Goal: Information Seeking & Learning: Check status

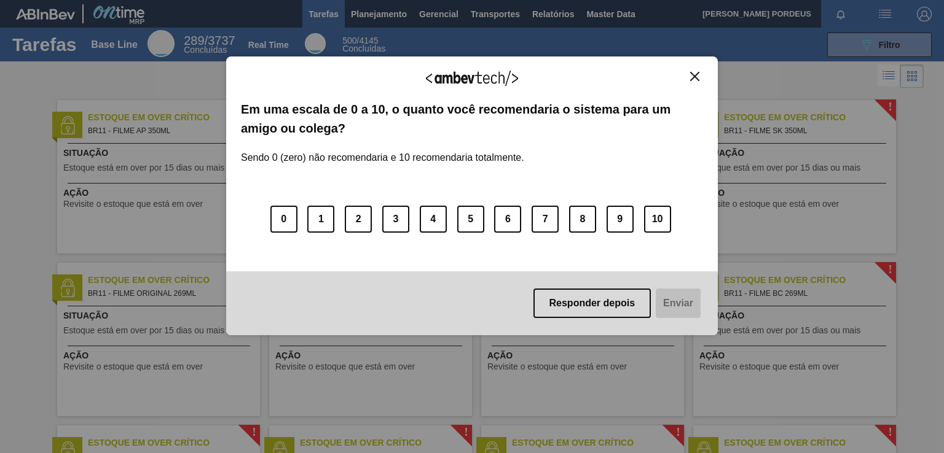
drag, startPoint x: 376, startPoint y: 9, endPoint x: 373, endPoint y: 41, distance: 32.0
click at [376, 9] on div "Agradecemos seu feedback! Em uma escala de 0 a 10, o quanto você recomendaria o…" at bounding box center [471, 195] width 491 height 419
click at [700, 71] on div "Agradecemos seu feedback! Em uma escala de 0 a 10, o quanto você recomendaria o…" at bounding box center [471, 196] width 491 height 279
click at [689, 76] on button "Close" at bounding box center [694, 76] width 17 height 10
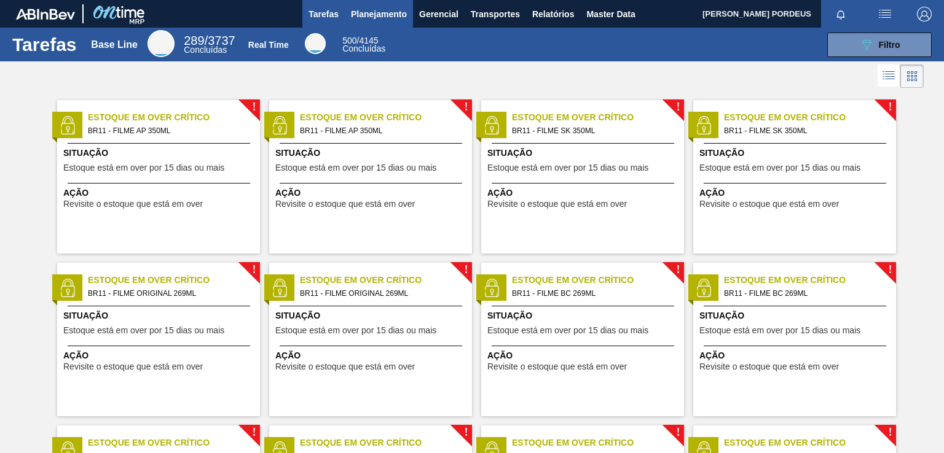
click at [378, 13] on span "Planejamento" at bounding box center [379, 14] width 56 height 15
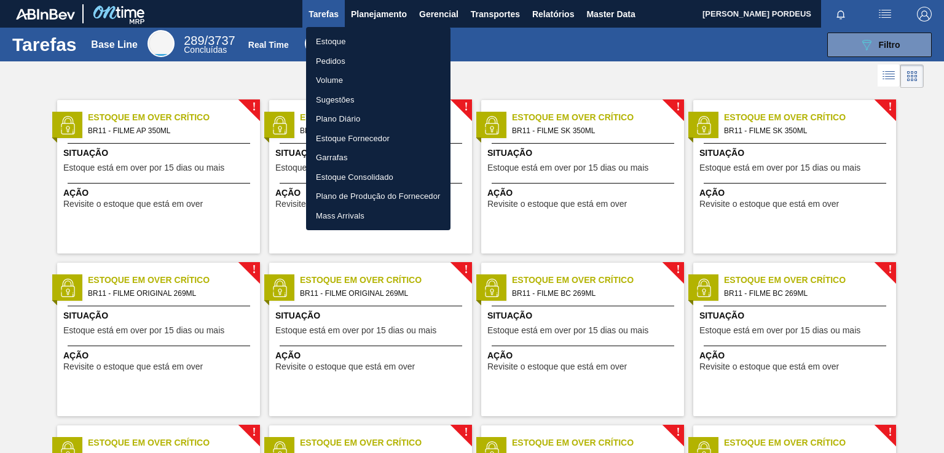
click at [344, 39] on li "Estoque" at bounding box center [378, 42] width 144 height 20
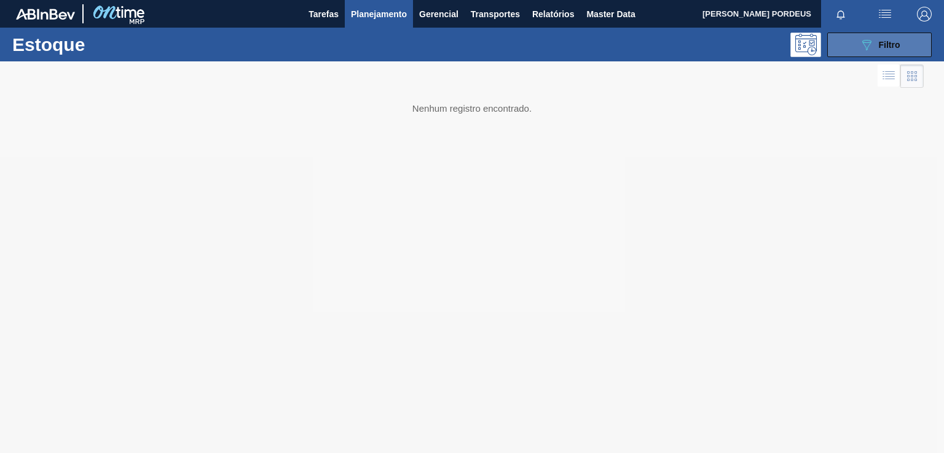
click at [904, 39] on button "089F7B8B-B2A5-4AFE-B5C0-19BA573D28AC Filtro" at bounding box center [879, 45] width 104 height 25
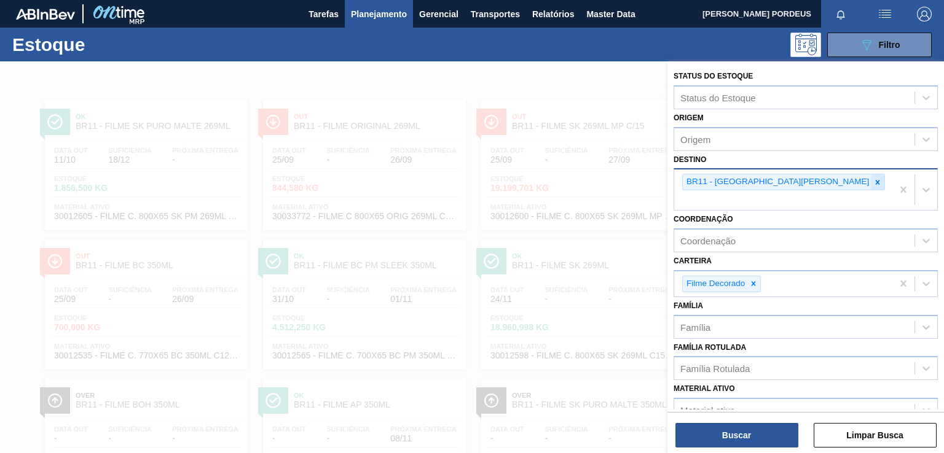
click at [875, 180] on icon at bounding box center [877, 182] width 4 height 4
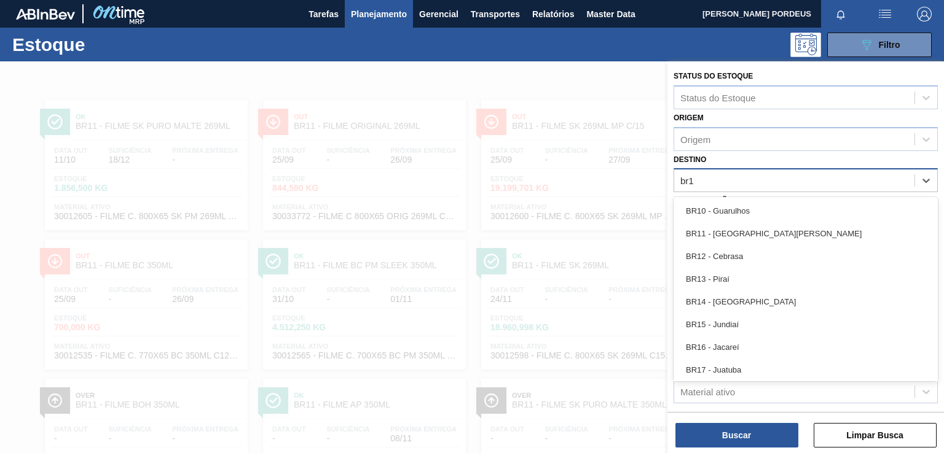
type input "br16"
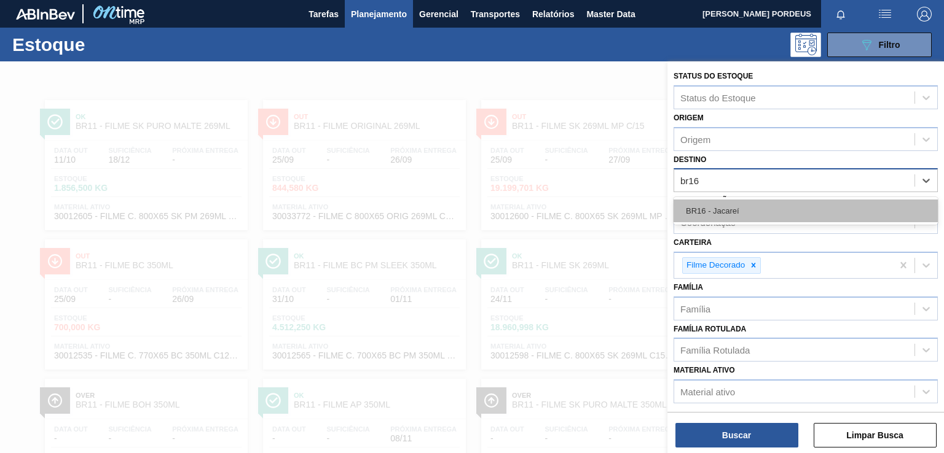
click at [748, 209] on div "BR16 - Jacareí" at bounding box center [805, 211] width 264 height 23
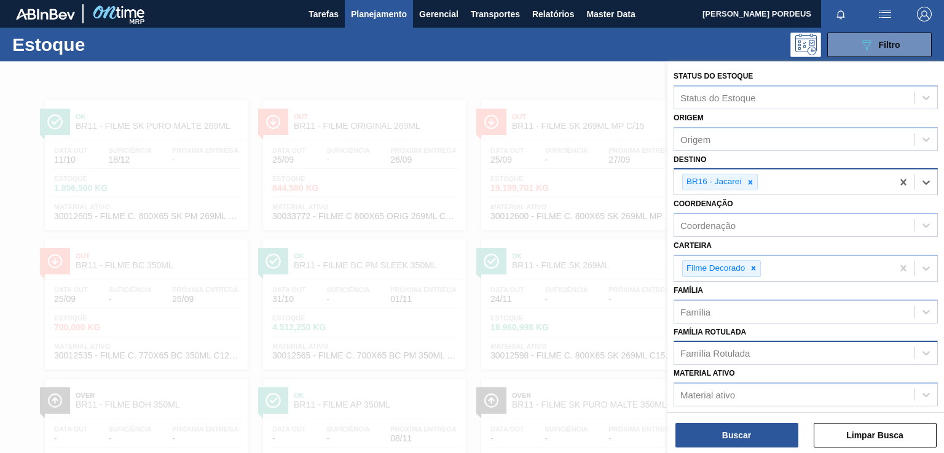
click at [741, 348] on div "Família Rotulada" at bounding box center [714, 353] width 69 height 10
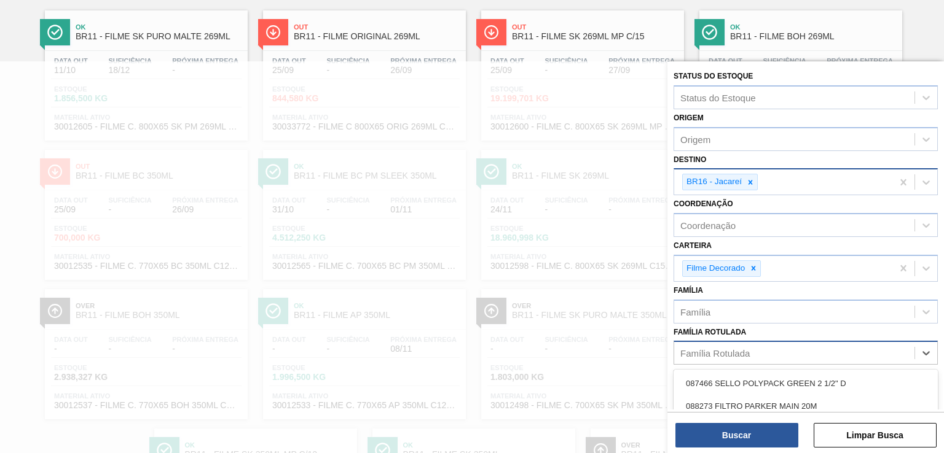
scroll to position [103, 0]
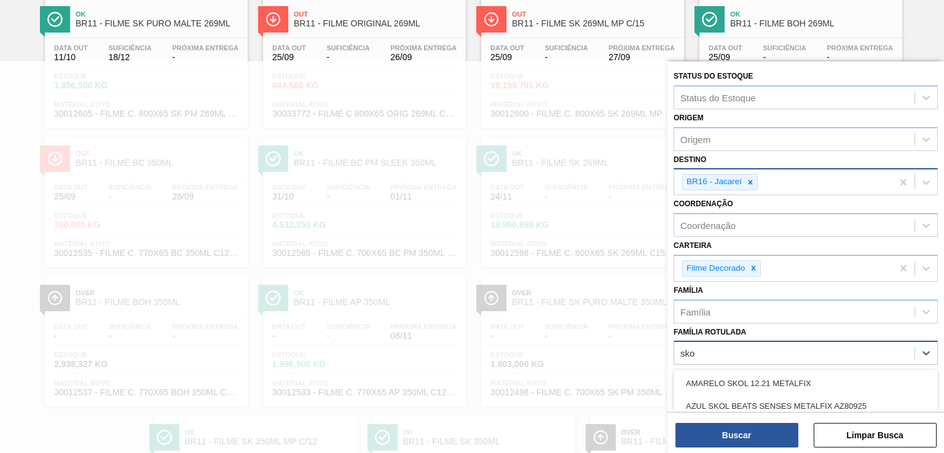
type Rotulada "skol"
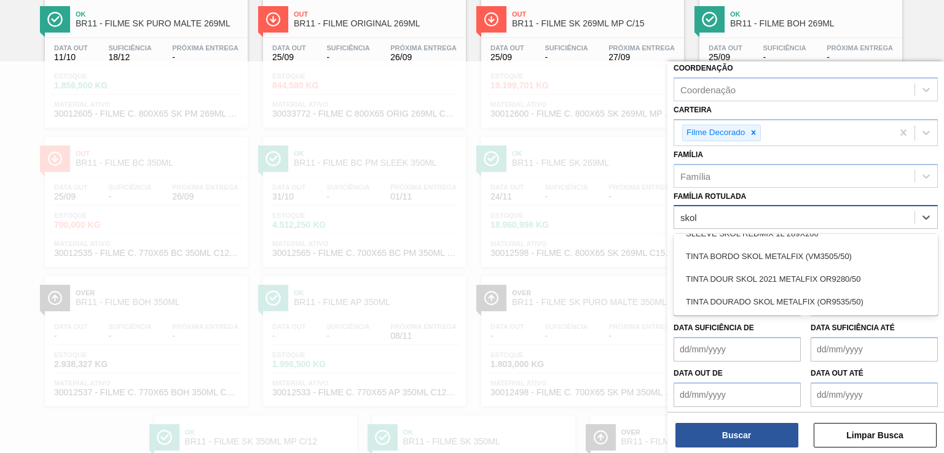
scroll to position [1332, 0]
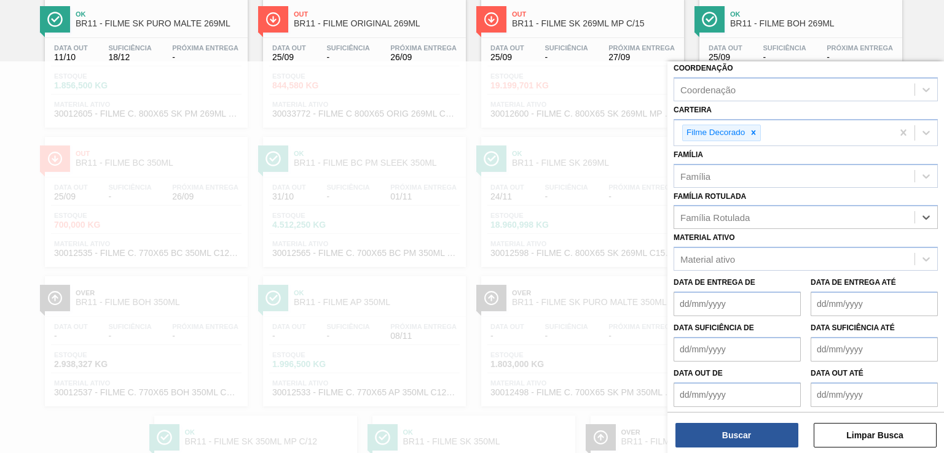
drag, startPoint x: 740, startPoint y: 208, endPoint x: 665, endPoint y: 212, distance: 74.5
click at [667, 212] on div "Status do Estoque Status do Estoque Origem Origem Destino BR16 - Jacareí Coorde…" at bounding box center [805, 287] width 276 height 453
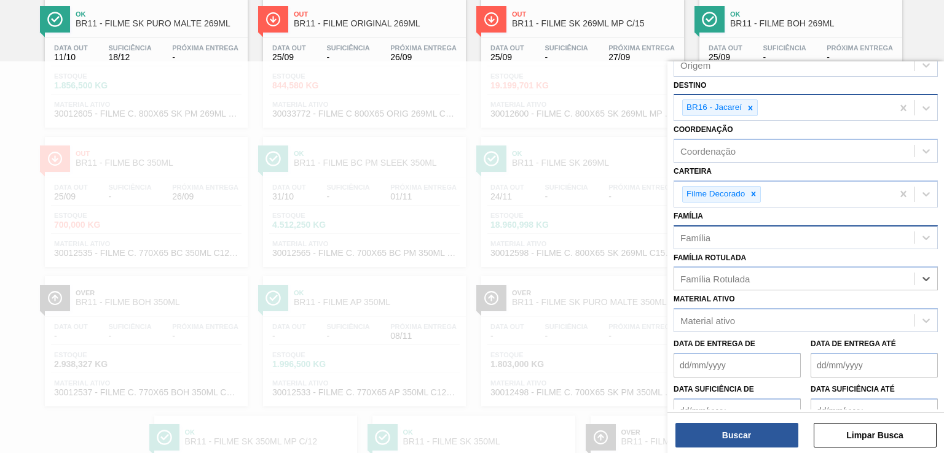
click at [909, 238] on div "Família" at bounding box center [794, 238] width 240 height 18
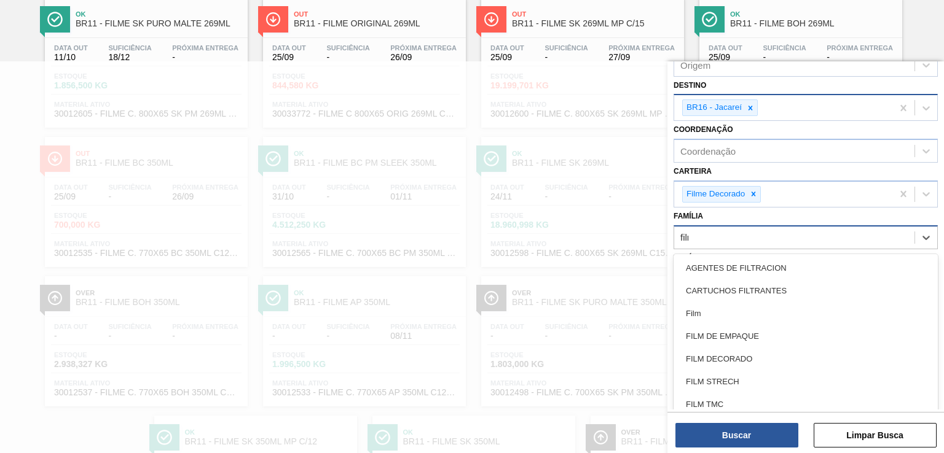
type input "filme"
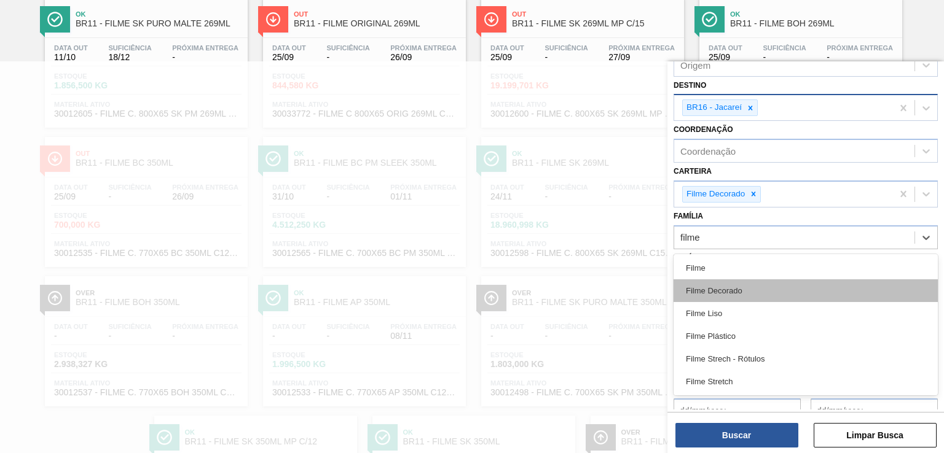
click at [811, 286] on div "Filme Decorado" at bounding box center [805, 291] width 264 height 23
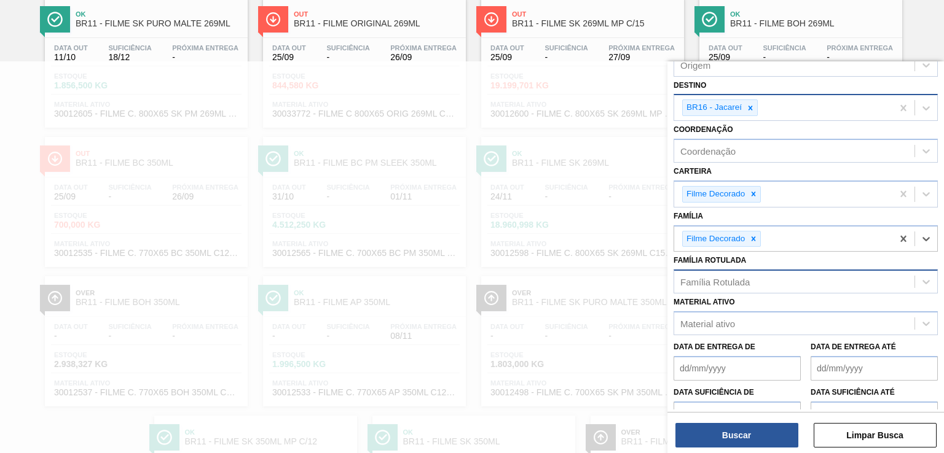
click at [808, 284] on div "Família Rotulada" at bounding box center [794, 282] width 240 height 18
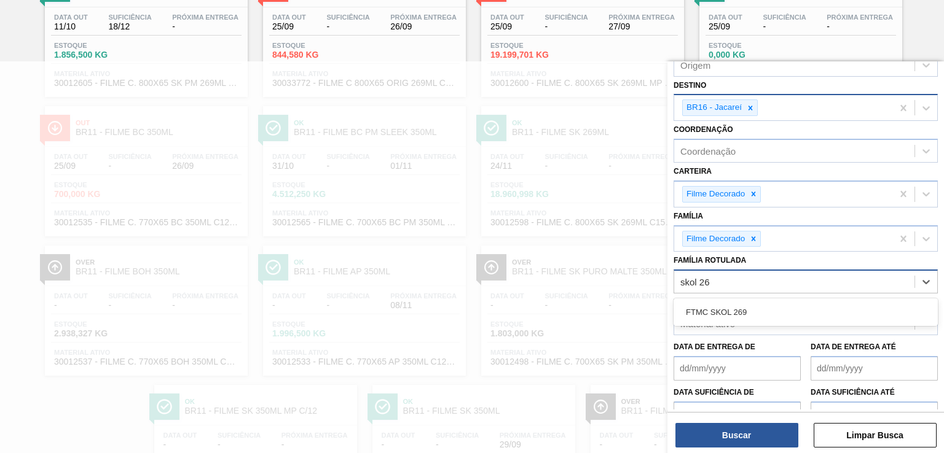
type Rotulada "skol 269"
drag, startPoint x: 752, startPoint y: 283, endPoint x: 644, endPoint y: 281, distance: 107.5
click at [667, 281] on div "Status do Estoque Status do Estoque Origem Origem Destino BR16 - Jacareí Coorde…" at bounding box center [805, 287] width 276 height 453
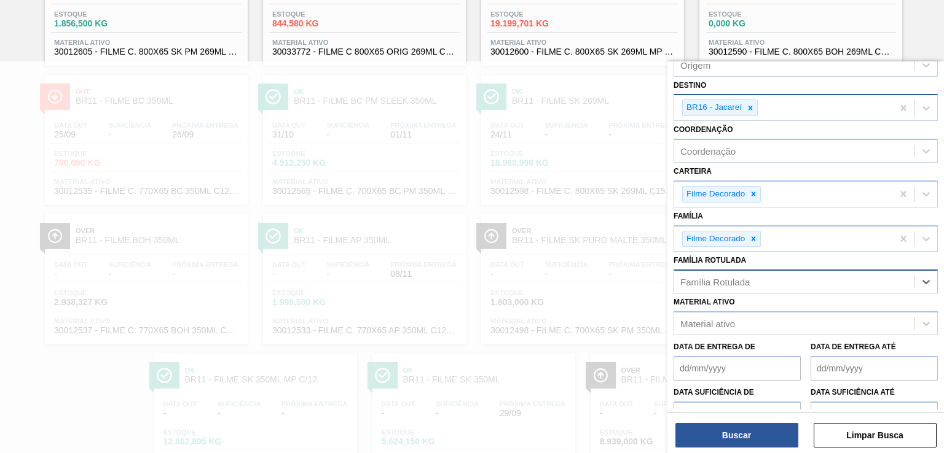
click at [691, 280] on div "Família Rotulada" at bounding box center [714, 282] width 69 height 10
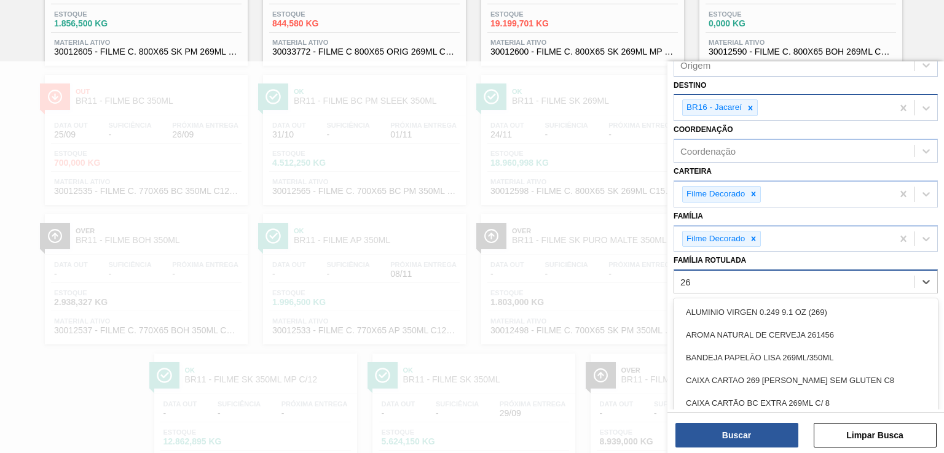
type Rotulada "269"
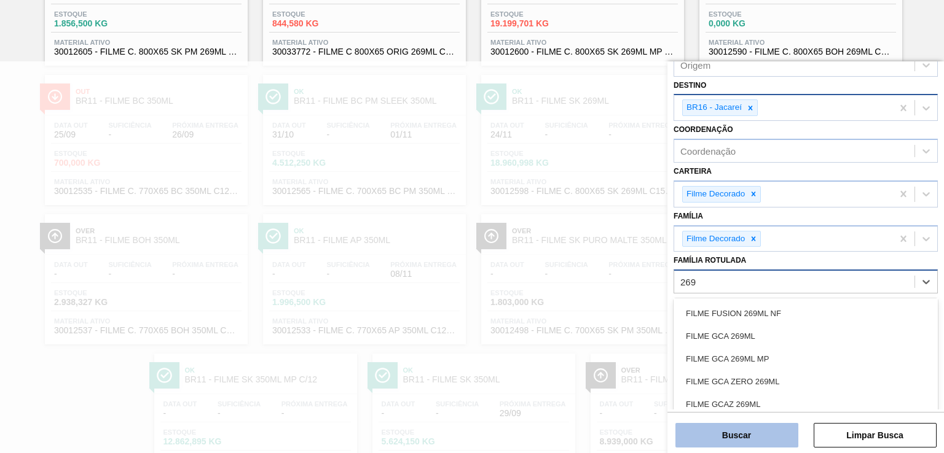
scroll to position [1971, 0]
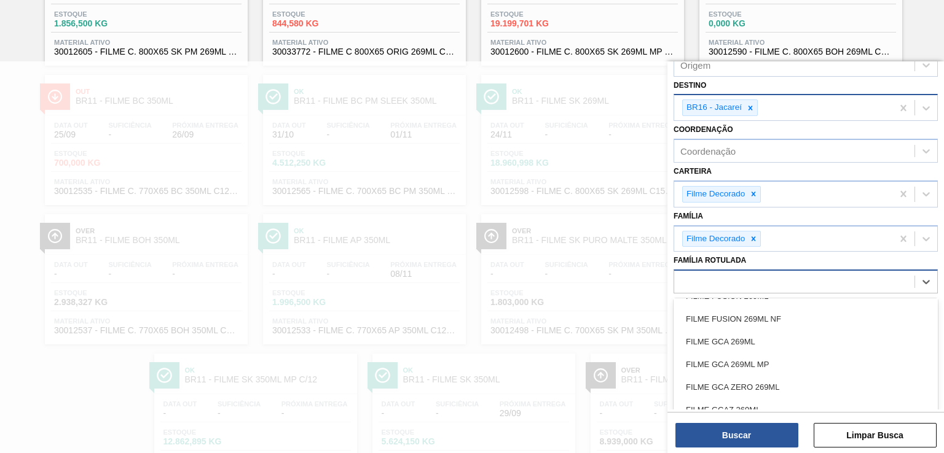
click at [900, 276] on div "269" at bounding box center [794, 282] width 240 height 18
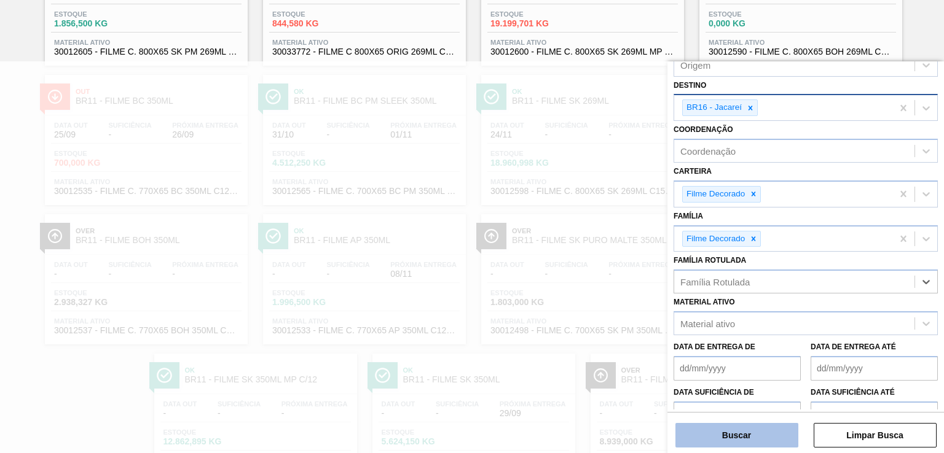
click at [751, 436] on button "Buscar" at bounding box center [736, 435] width 123 height 25
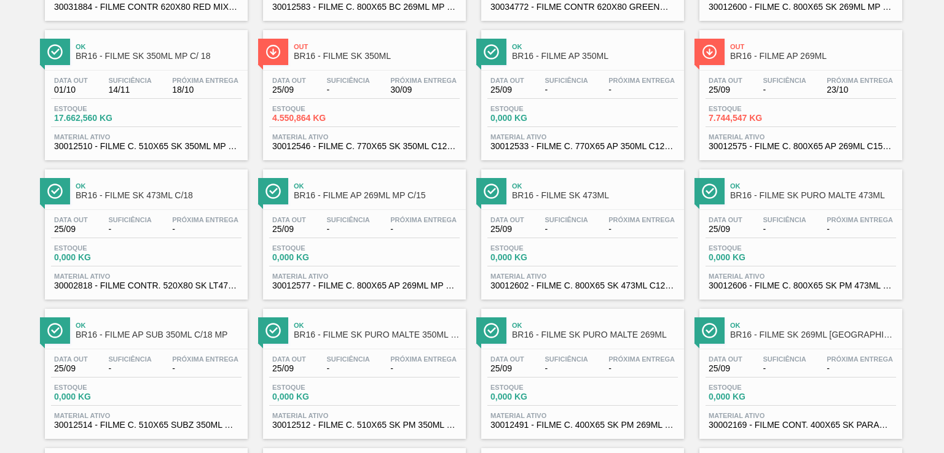
scroll to position [0, 0]
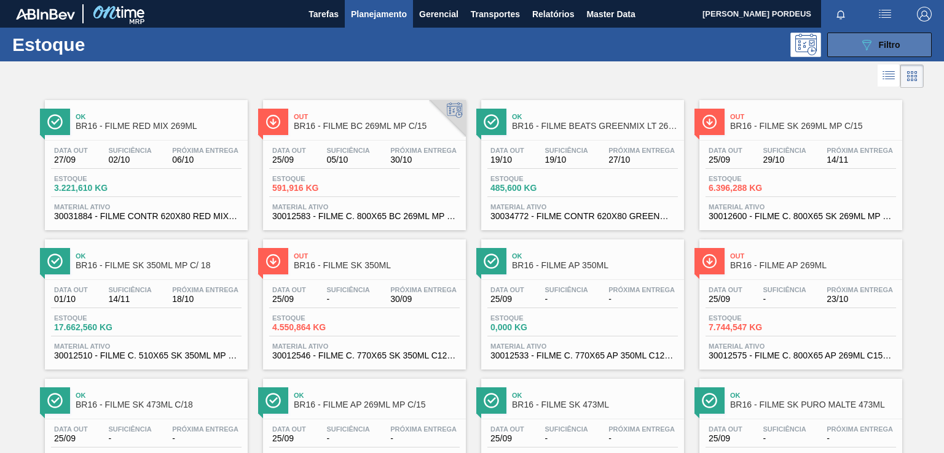
click at [902, 56] on button "089F7B8B-B2A5-4AFE-B5C0-19BA573D28AC Filtro" at bounding box center [879, 45] width 104 height 25
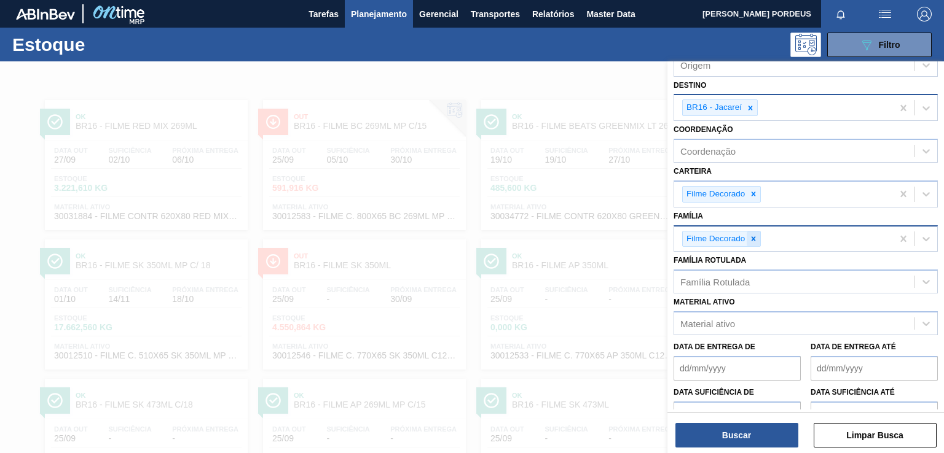
click at [754, 240] on icon at bounding box center [753, 239] width 9 height 9
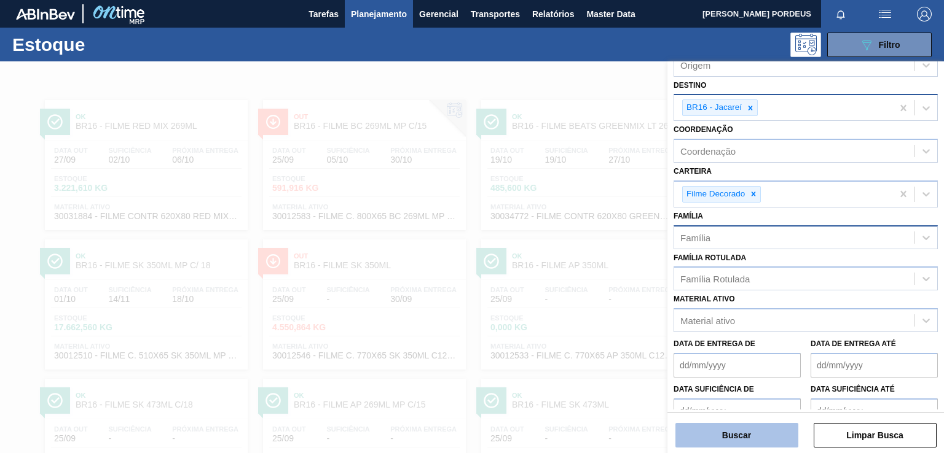
click at [704, 431] on button "Buscar" at bounding box center [736, 435] width 123 height 25
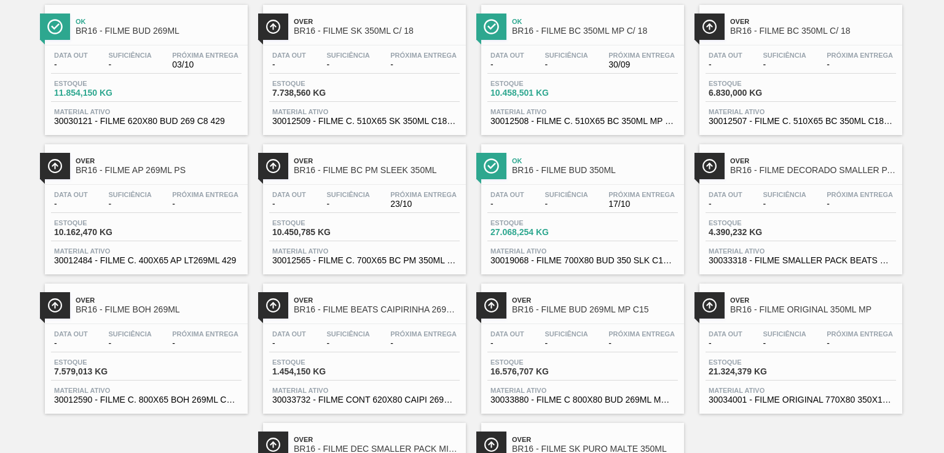
scroll to position [1477, 0]
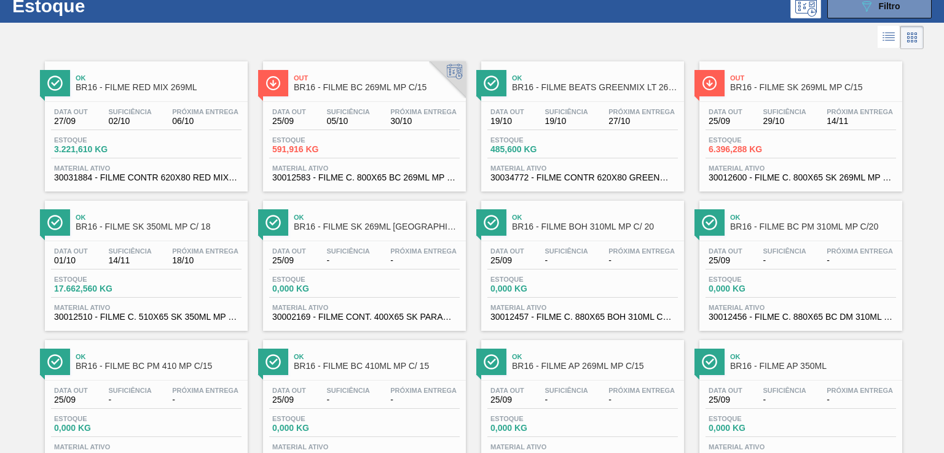
click at [178, 207] on div "Ok BR16 - FILME SK 350ML MP C/ 18" at bounding box center [146, 221] width 203 height 28
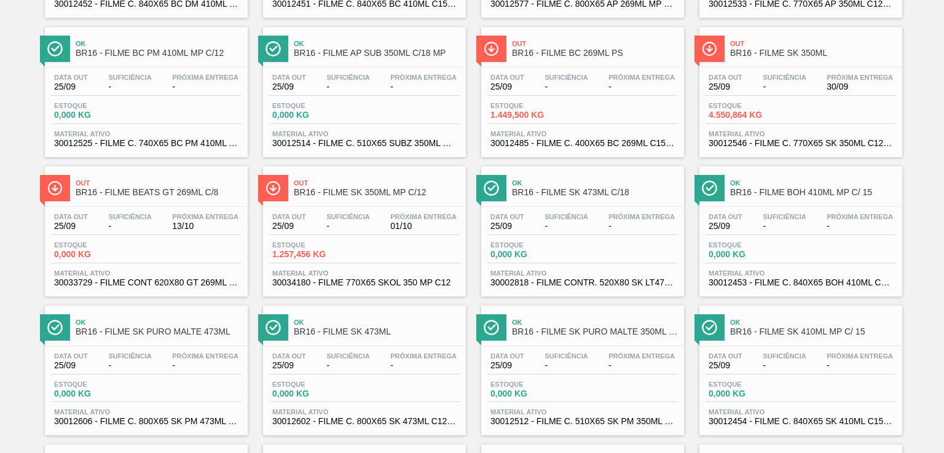
scroll to position [553, 0]
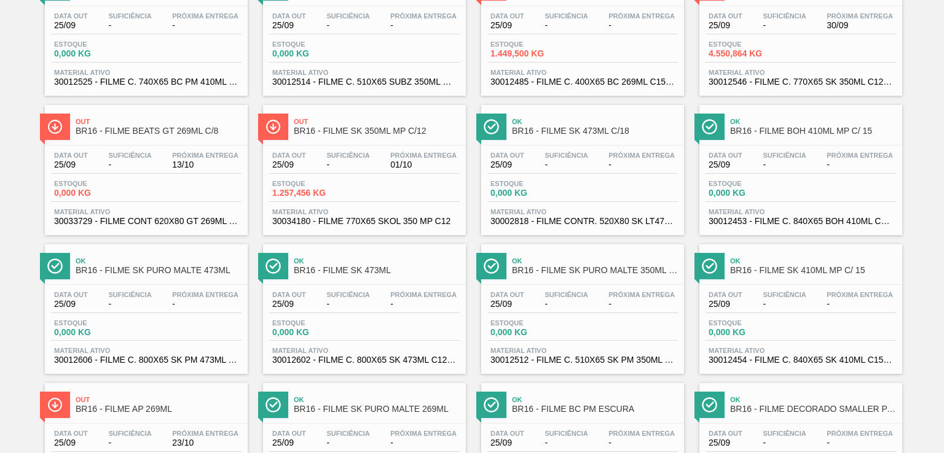
click at [364, 180] on div "Estoque 1.257,456 KG" at bounding box center [364, 191] width 190 height 22
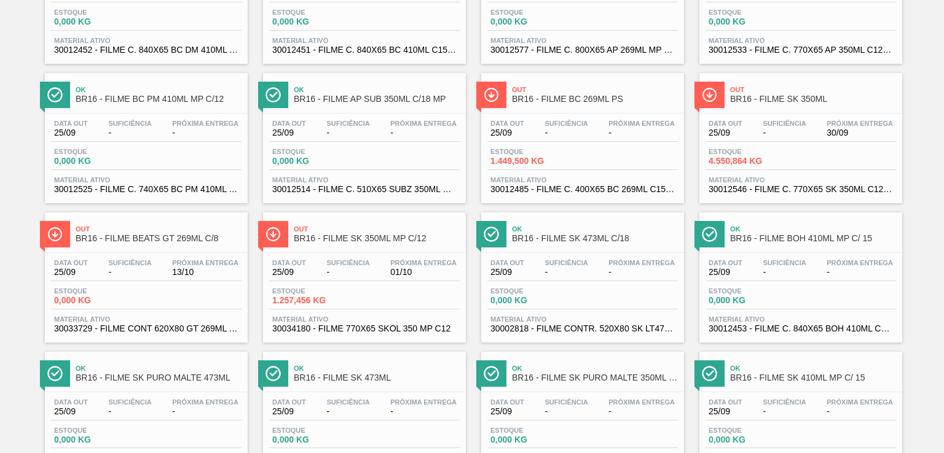
scroll to position [371, 0]
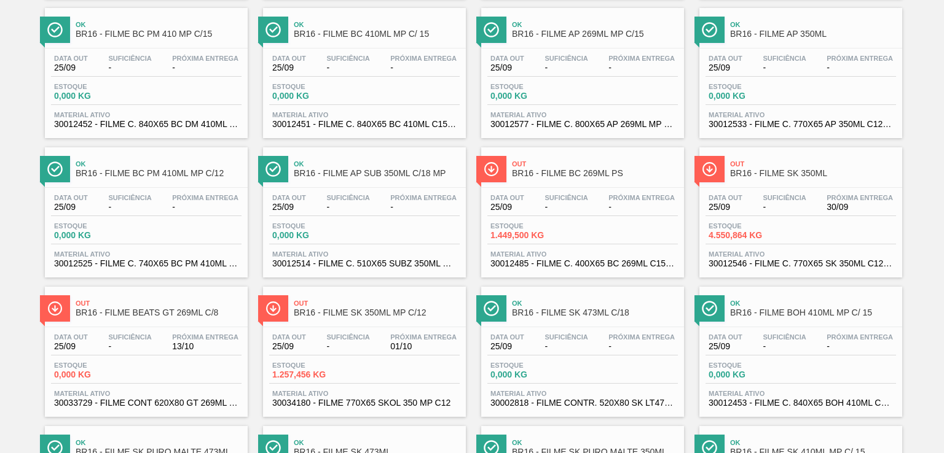
click at [414, 308] on span "BR16 - FILME SK 350ML MP C/12" at bounding box center [377, 312] width 166 height 9
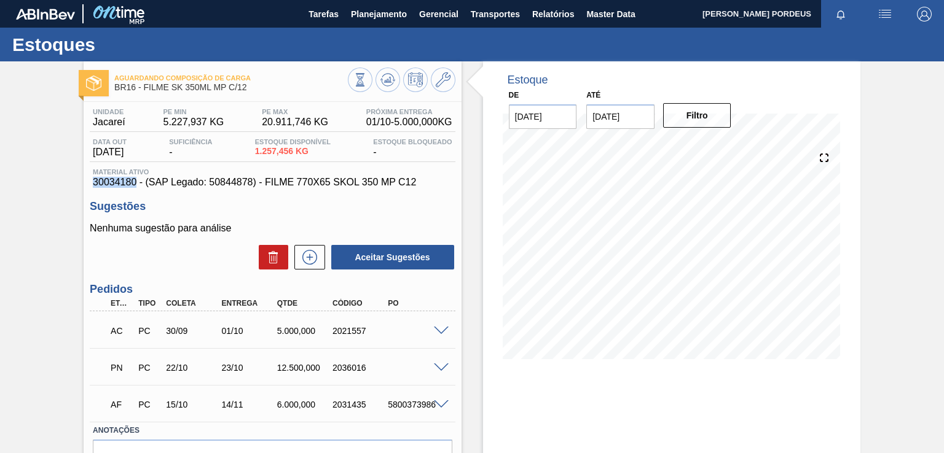
drag, startPoint x: 88, startPoint y: 184, endPoint x: 134, endPoint y: 186, distance: 45.5
click at [134, 186] on div "Unidade Jacareí PE MIN 5.227,937 KG PE MAX 20.911,746 KG Próxima Entrega 01/10 …" at bounding box center [272, 309] width 377 height 415
copy span "30034180"
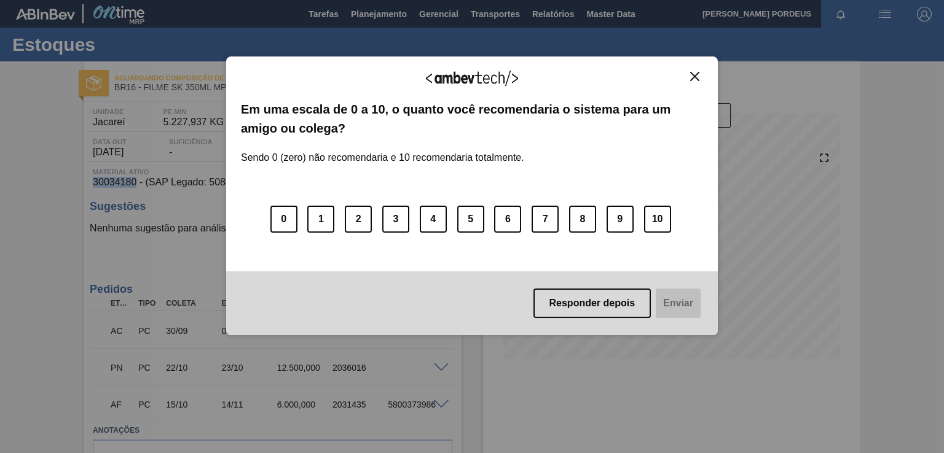
click at [690, 76] on img "Close" at bounding box center [694, 76] width 9 height 9
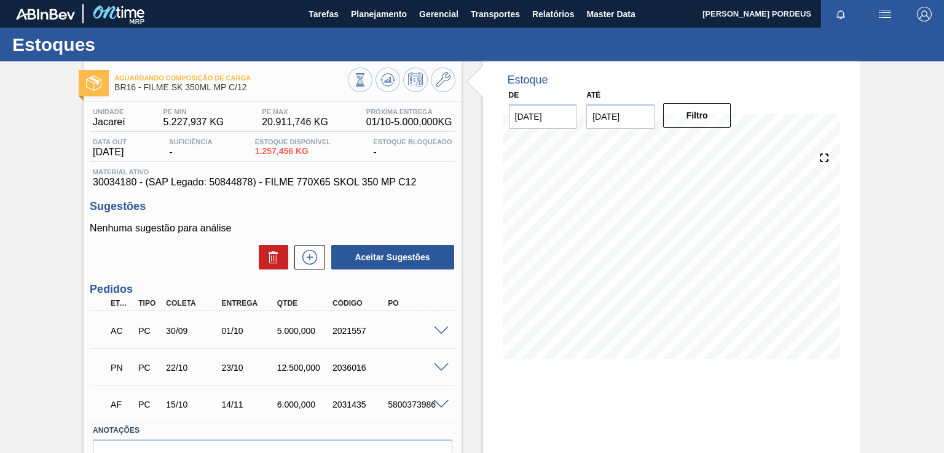
click at [249, 307] on div "Entrega" at bounding box center [249, 303] width 61 height 9
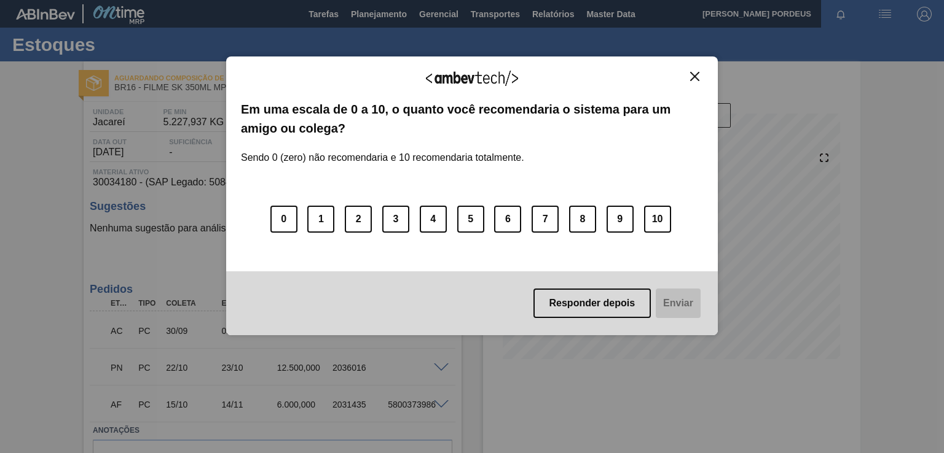
click at [699, 80] on button "Close" at bounding box center [694, 76] width 17 height 10
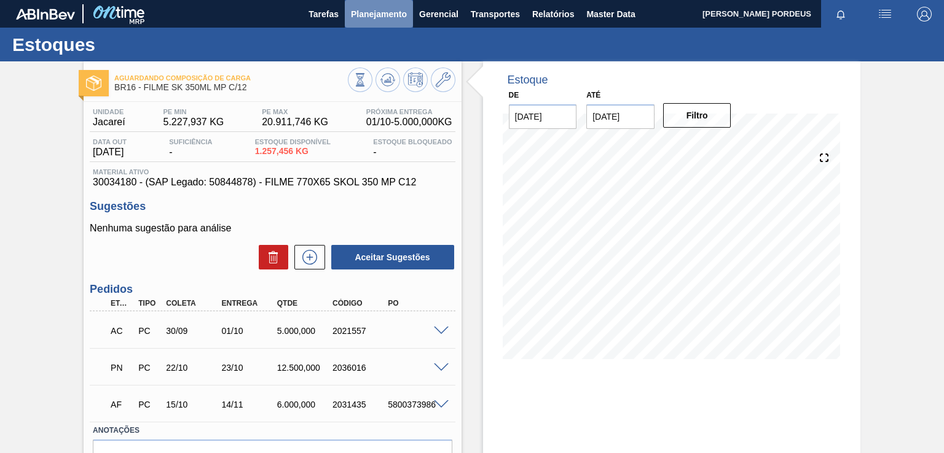
click at [386, 15] on span "Planejamento" at bounding box center [379, 14] width 56 height 15
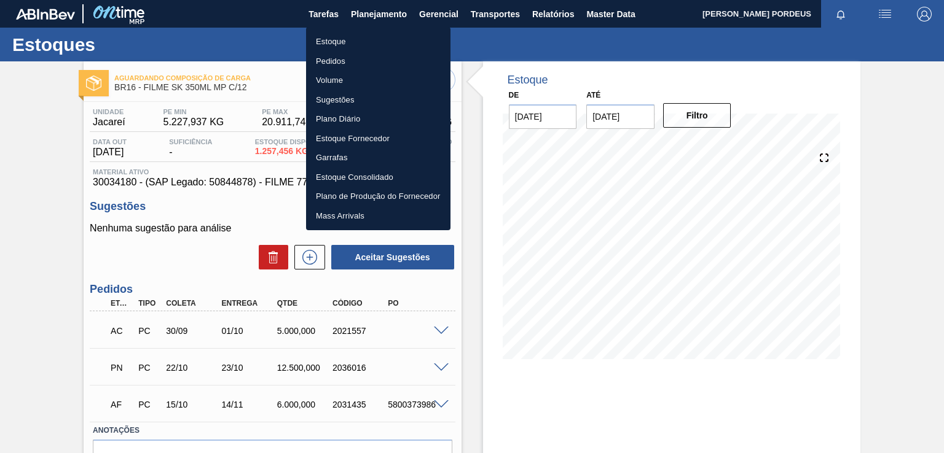
click at [364, 45] on li "Estoque" at bounding box center [378, 42] width 144 height 20
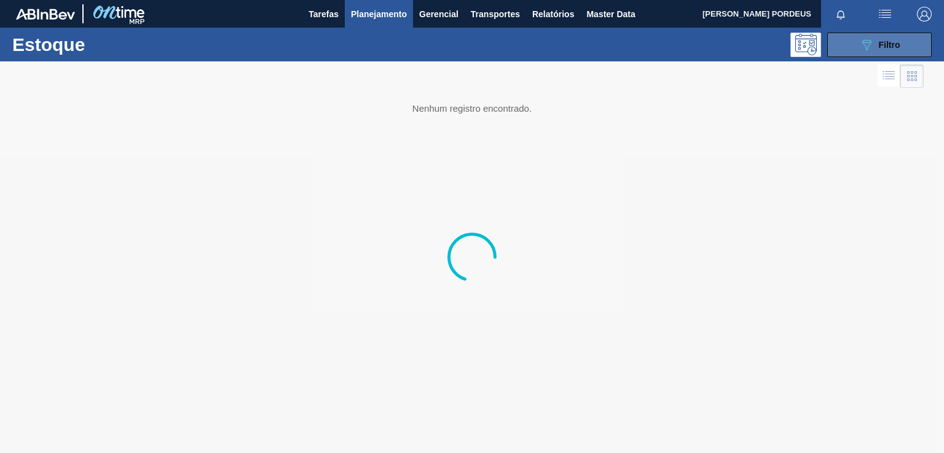
click at [862, 35] on button "089F7B8B-B2A5-4AFE-B5C0-19BA573D28AC Filtro" at bounding box center [879, 45] width 104 height 25
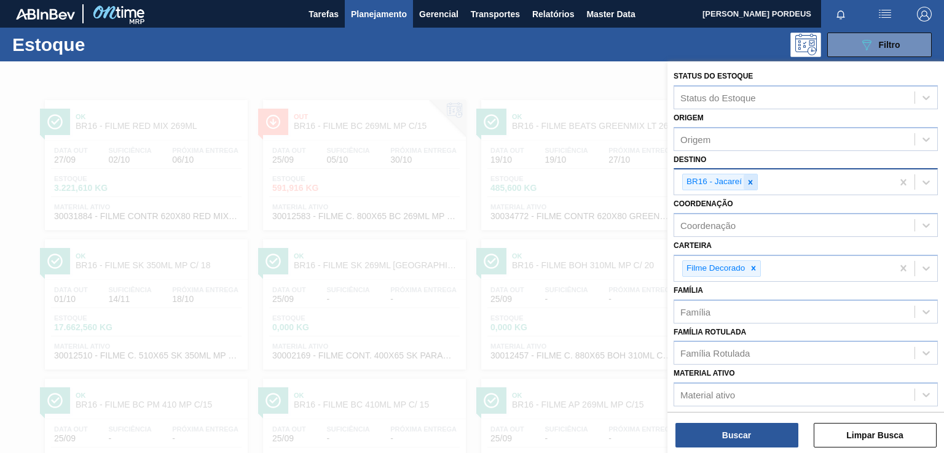
click at [753, 185] on icon at bounding box center [750, 182] width 9 height 9
click at [751, 184] on div "Destino" at bounding box center [794, 181] width 240 height 18
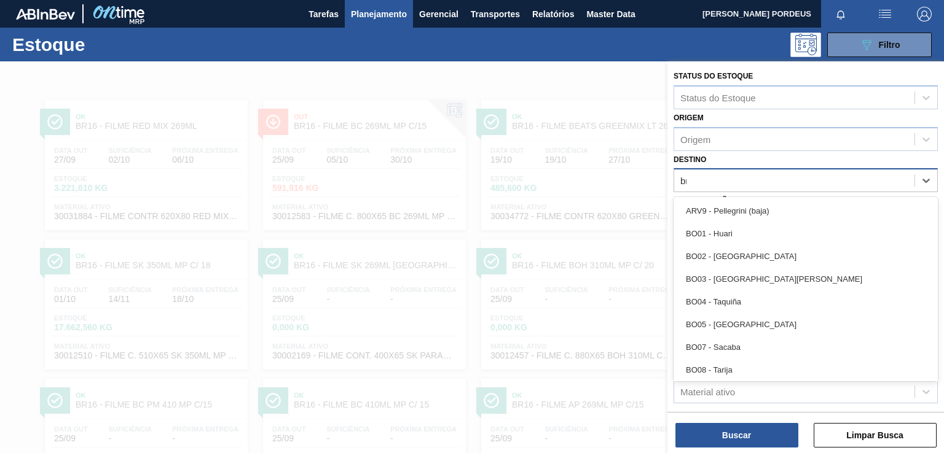
type input "br10"
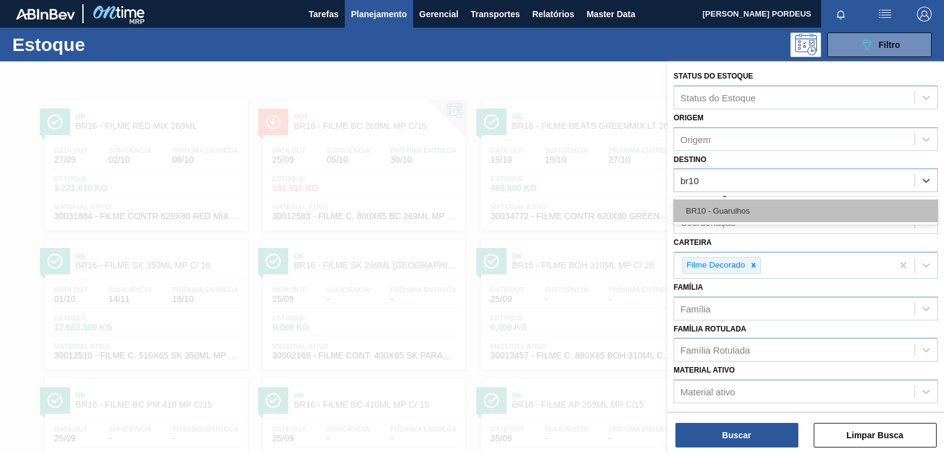
click at [748, 205] on div "BR10 - Guarulhos" at bounding box center [805, 211] width 264 height 23
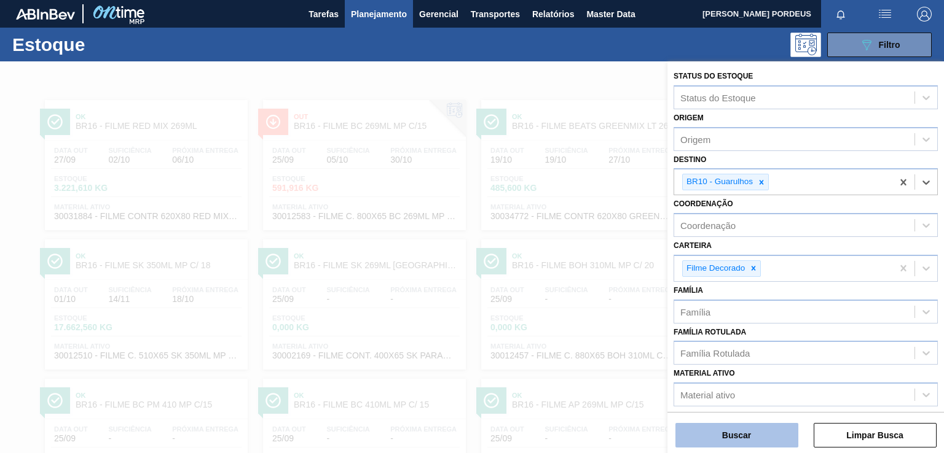
click at [744, 436] on button "Buscar" at bounding box center [736, 435] width 123 height 25
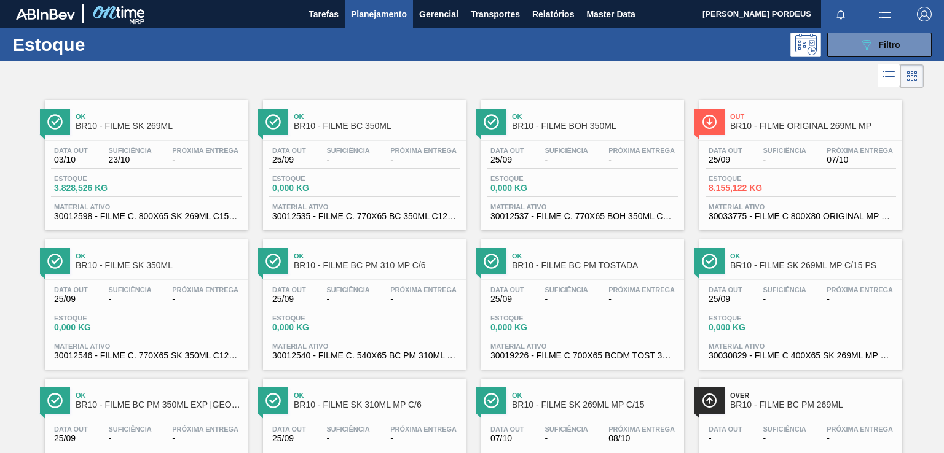
click at [157, 117] on span "Ok" at bounding box center [159, 116] width 166 height 7
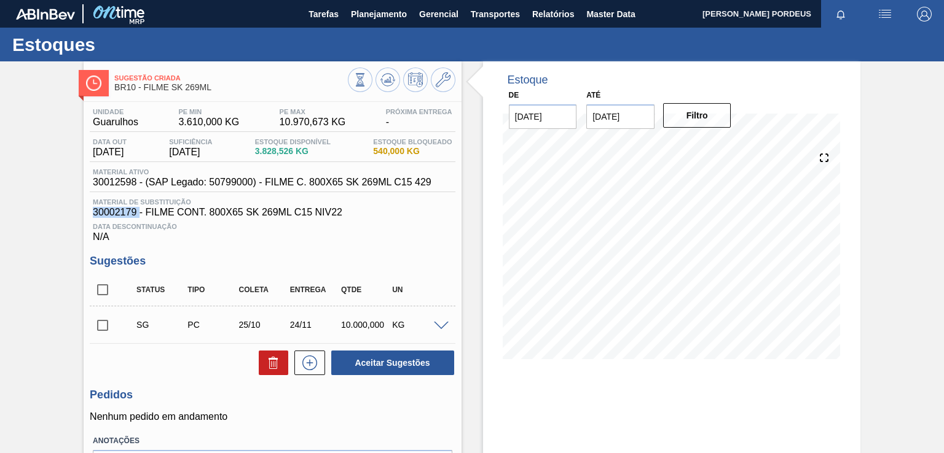
drag, startPoint x: 138, startPoint y: 212, endPoint x: 93, endPoint y: 214, distance: 44.3
click at [93, 214] on span "30002179 - FILME CONT. 800X65 SK 269ML C15 NIV22" at bounding box center [272, 212] width 359 height 11
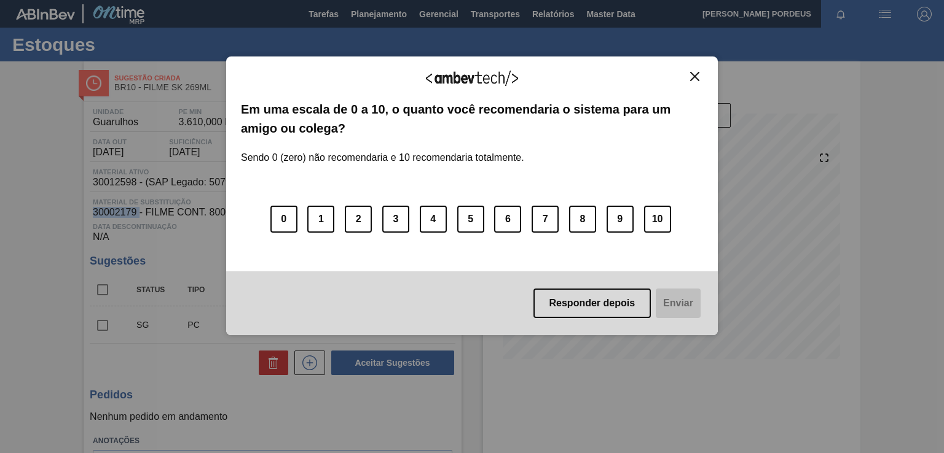
click at [694, 79] on img "Close" at bounding box center [694, 76] width 9 height 9
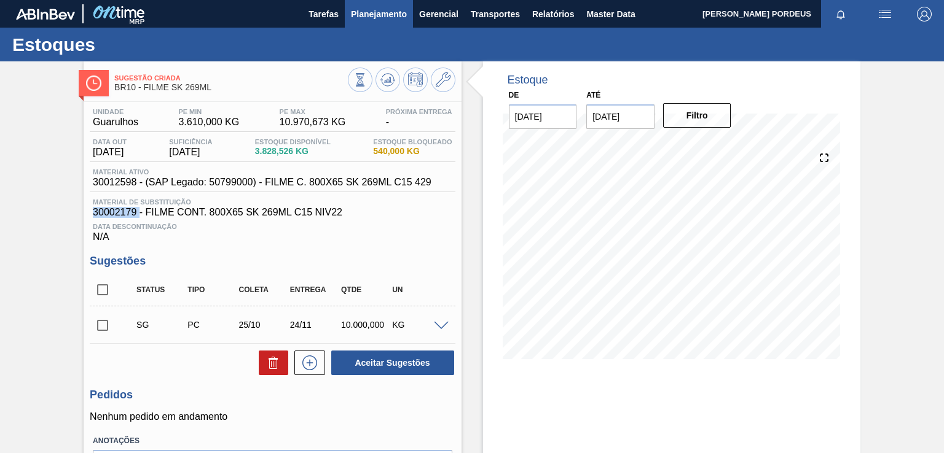
click at [375, 14] on span "Planejamento" at bounding box center [379, 14] width 56 height 15
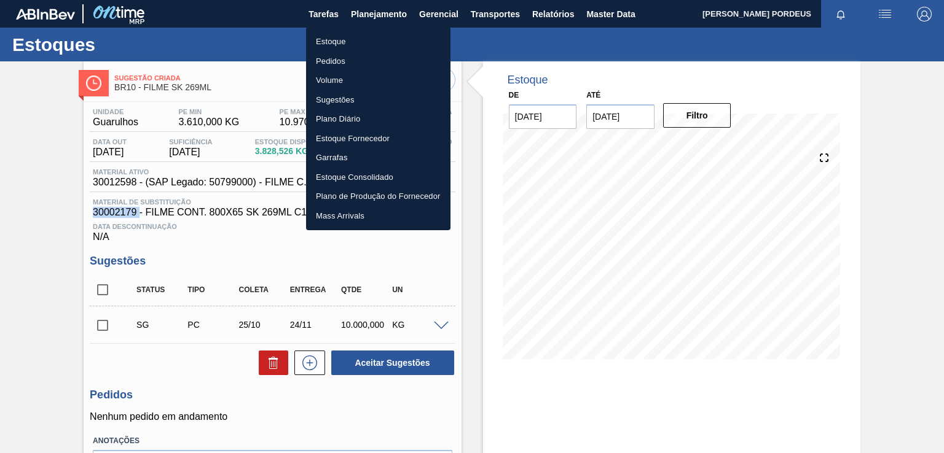
click at [347, 41] on li "Estoque" at bounding box center [378, 42] width 144 height 20
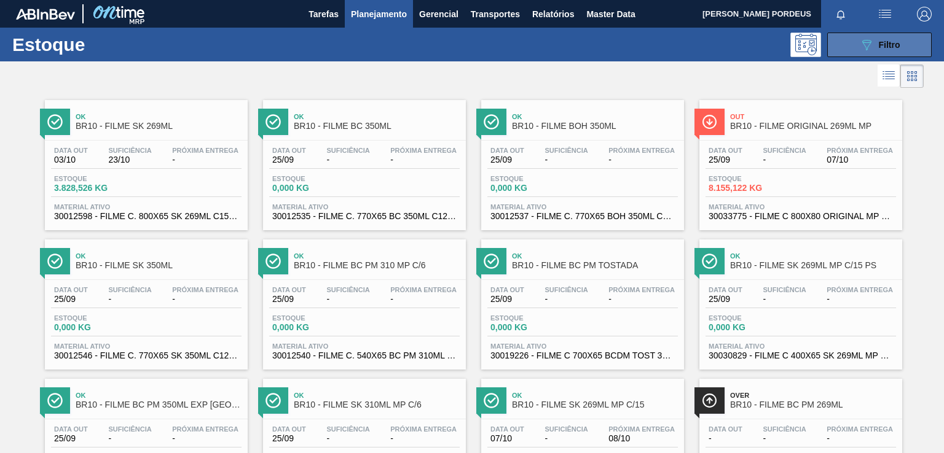
click at [853, 39] on button "089F7B8B-B2A5-4AFE-B5C0-19BA573D28AC Filtro" at bounding box center [879, 45] width 104 height 25
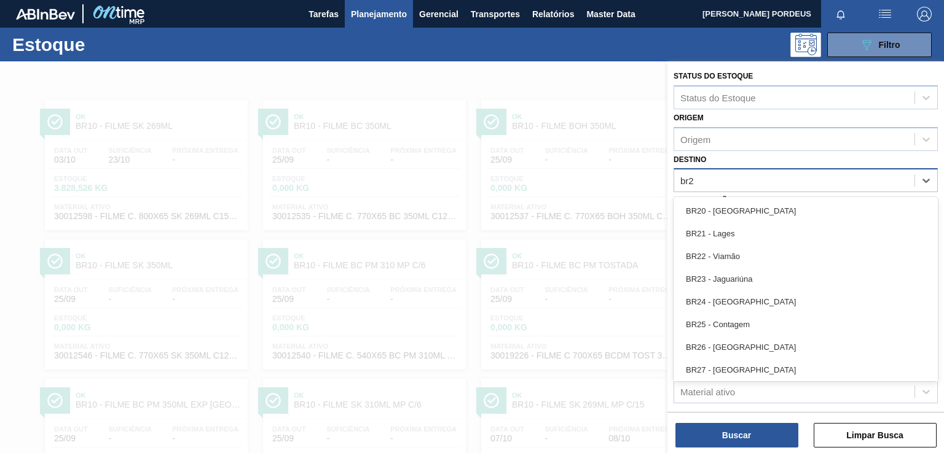
type input "br27"
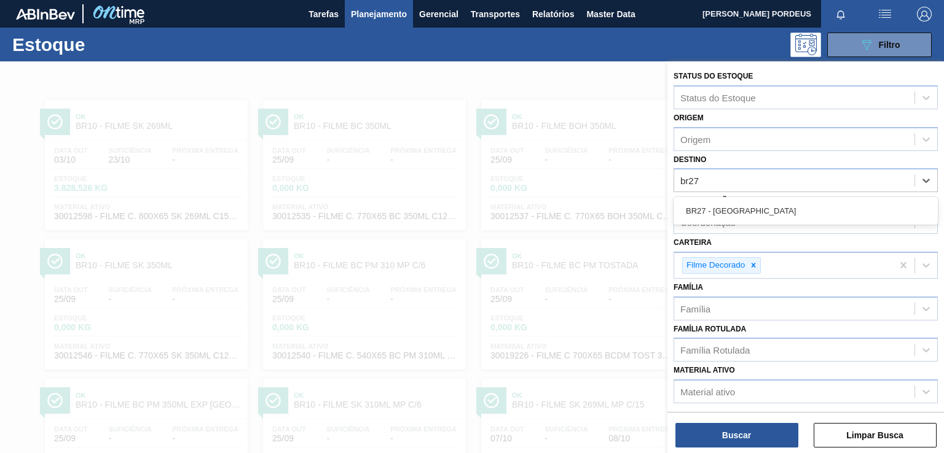
drag, startPoint x: 721, startPoint y: 212, endPoint x: 727, endPoint y: 229, distance: 18.5
click at [721, 213] on div "BR27 - [GEOGRAPHIC_DATA]" at bounding box center [805, 211] width 264 height 23
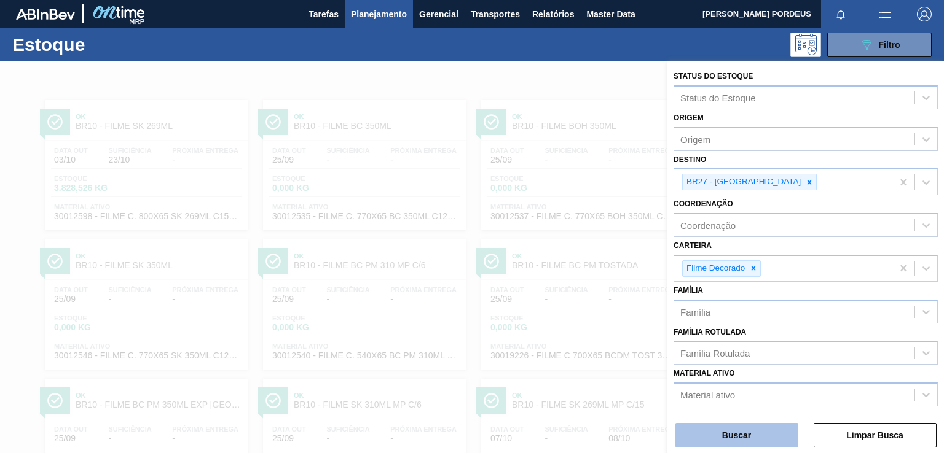
click at [720, 431] on button "Buscar" at bounding box center [736, 435] width 123 height 25
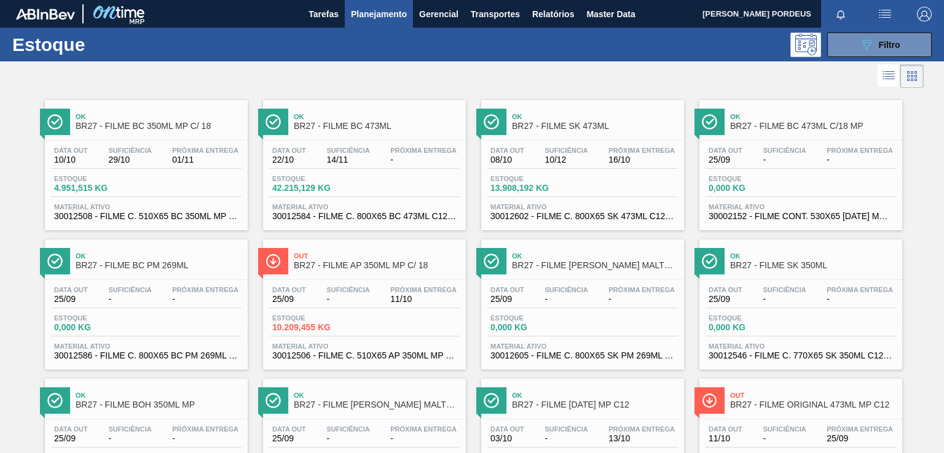
click at [488, 86] on div at bounding box center [461, 75] width 923 height 29
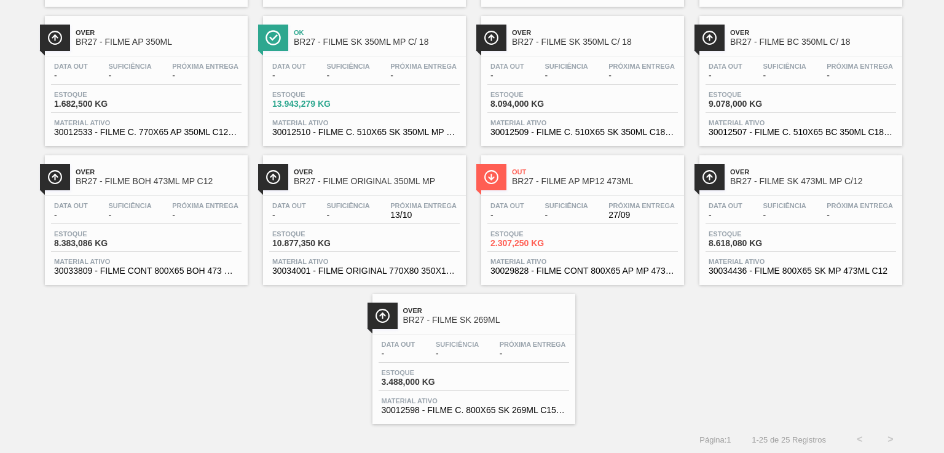
scroll to position [39, 0]
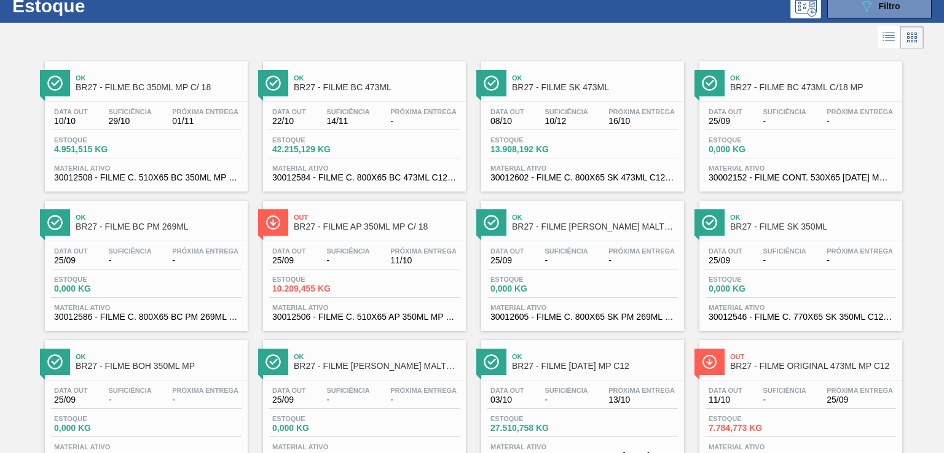
click at [834, 214] on span "Ok" at bounding box center [813, 217] width 166 height 7
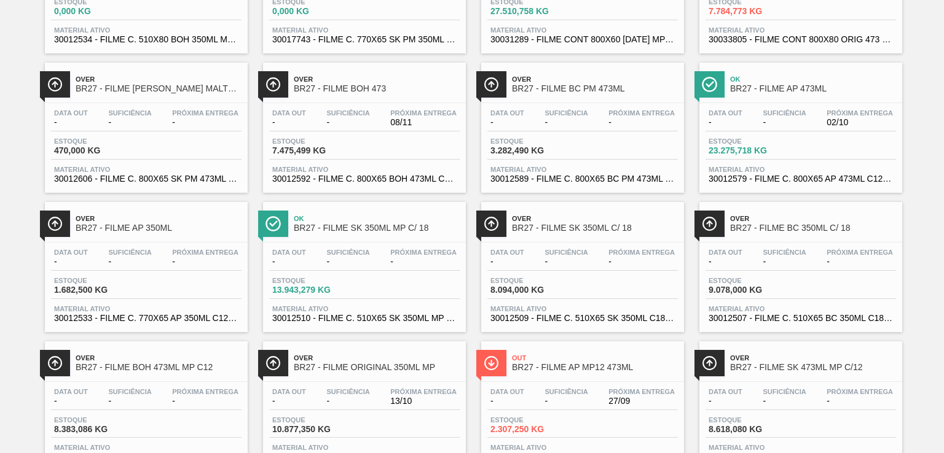
scroll to position [39, 0]
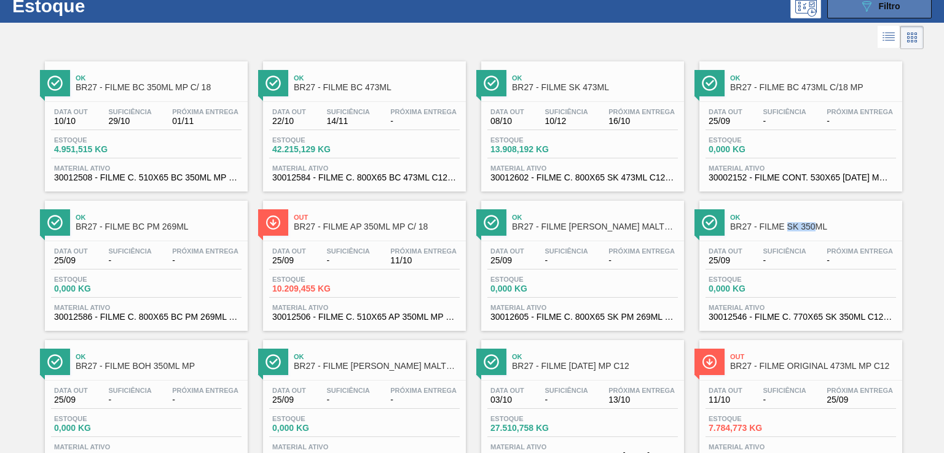
click at [866, 12] on icon "089F7B8B-B2A5-4AFE-B5C0-19BA573D28AC" at bounding box center [866, 6] width 15 height 15
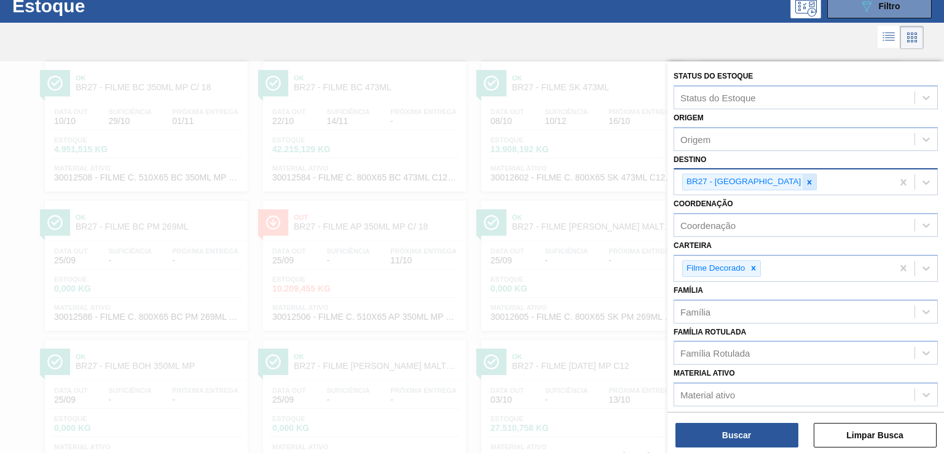
click at [807, 182] on icon at bounding box center [809, 182] width 4 height 4
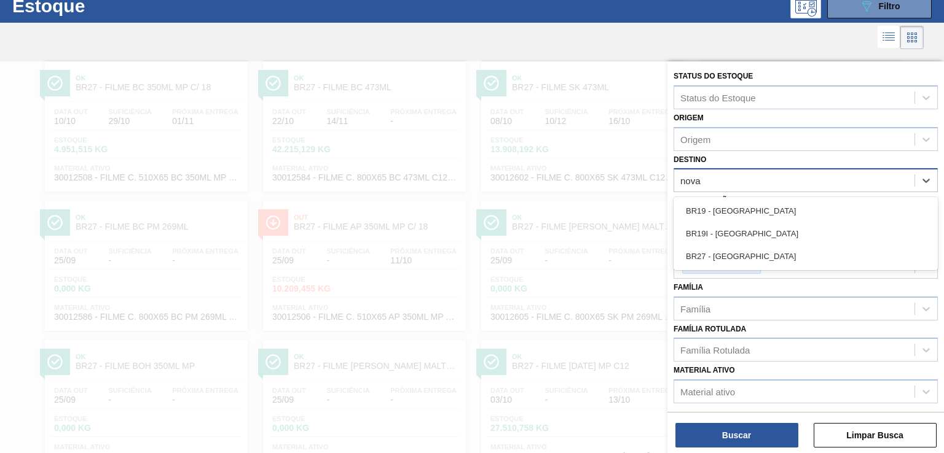
type input "nova r"
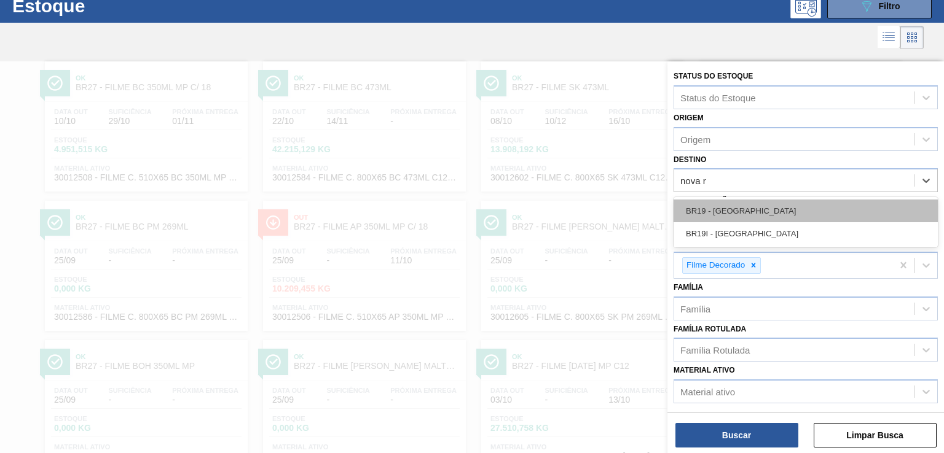
click at [767, 208] on div "BR19 - [GEOGRAPHIC_DATA]" at bounding box center [805, 211] width 264 height 23
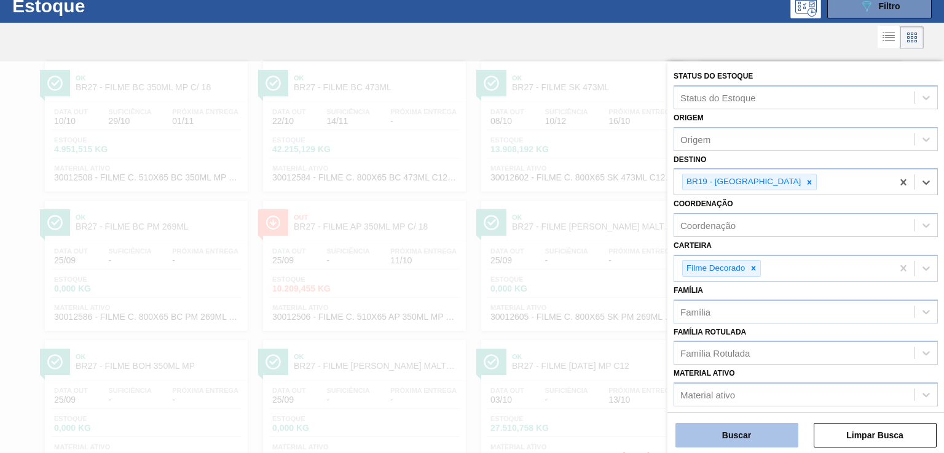
click at [760, 436] on button "Buscar" at bounding box center [736, 435] width 123 height 25
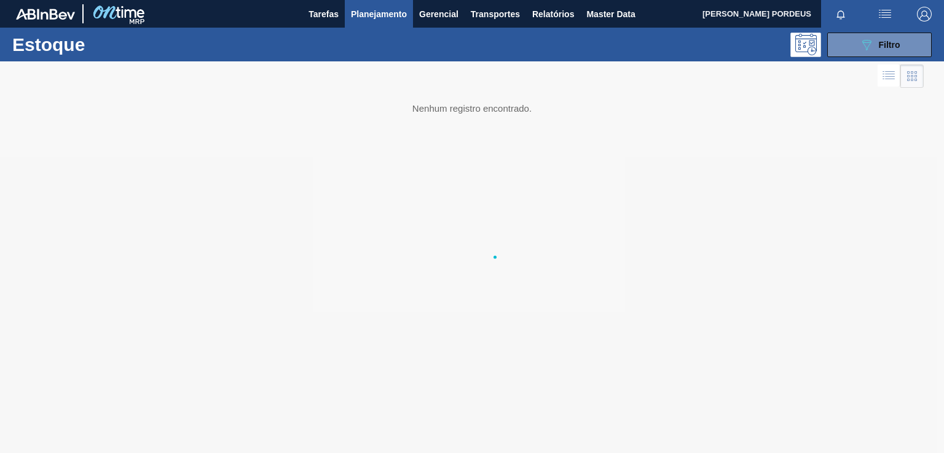
scroll to position [0, 0]
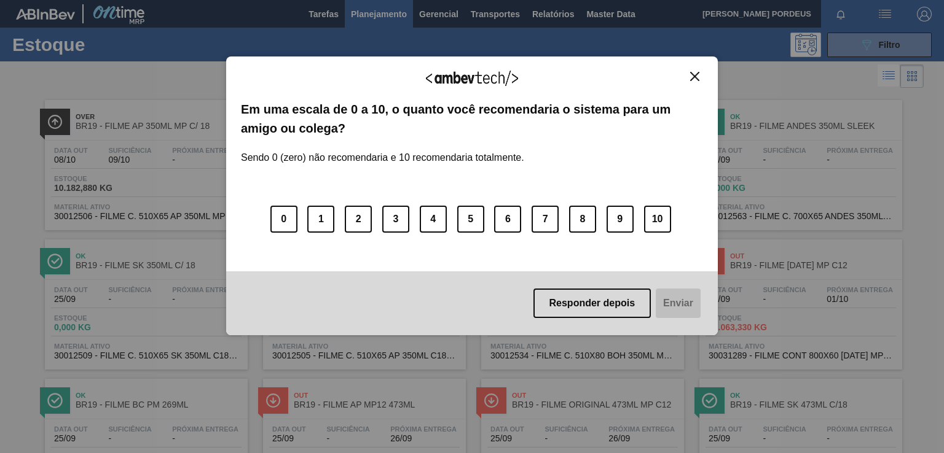
click at [702, 73] on button "Close" at bounding box center [694, 76] width 17 height 10
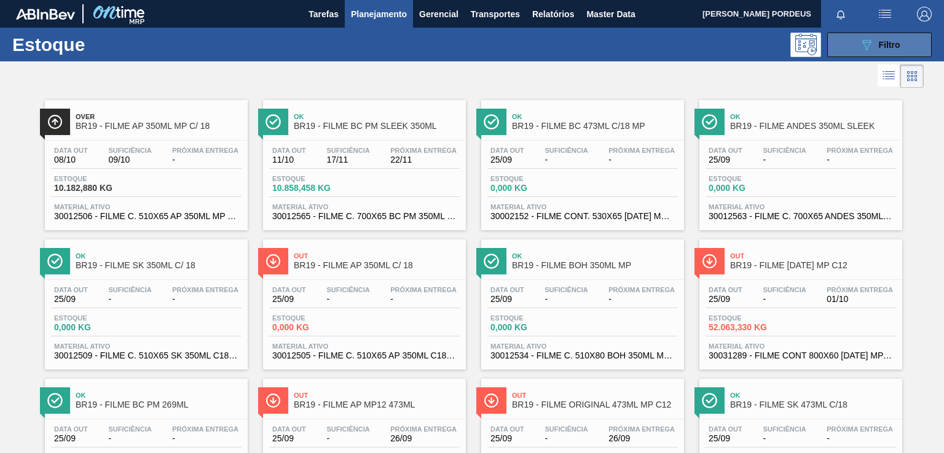
click at [854, 41] on button "089F7B8B-B2A5-4AFE-B5C0-19BA573D28AC Filtro" at bounding box center [879, 45] width 104 height 25
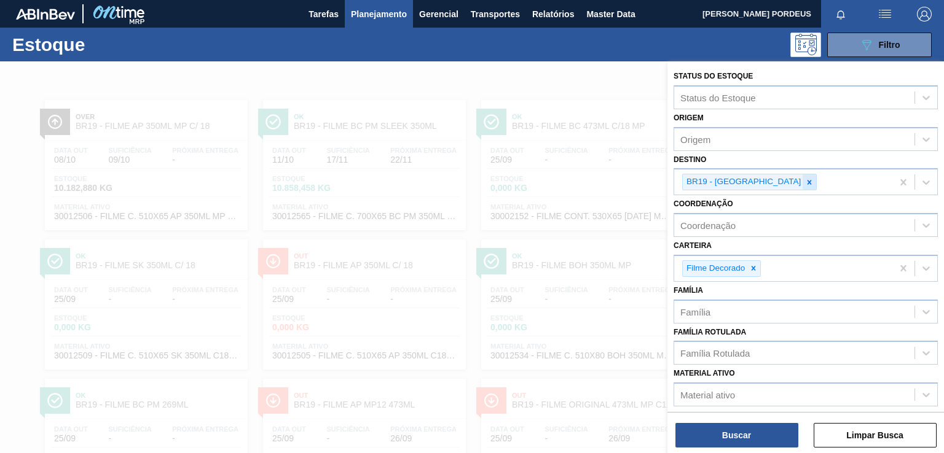
click at [807, 181] on icon at bounding box center [809, 182] width 4 height 4
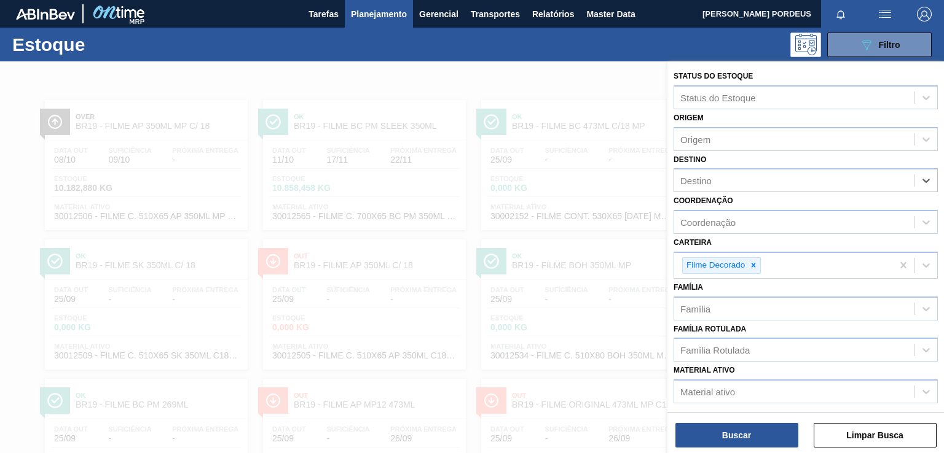
click at [757, 181] on div "Destino" at bounding box center [794, 181] width 240 height 18
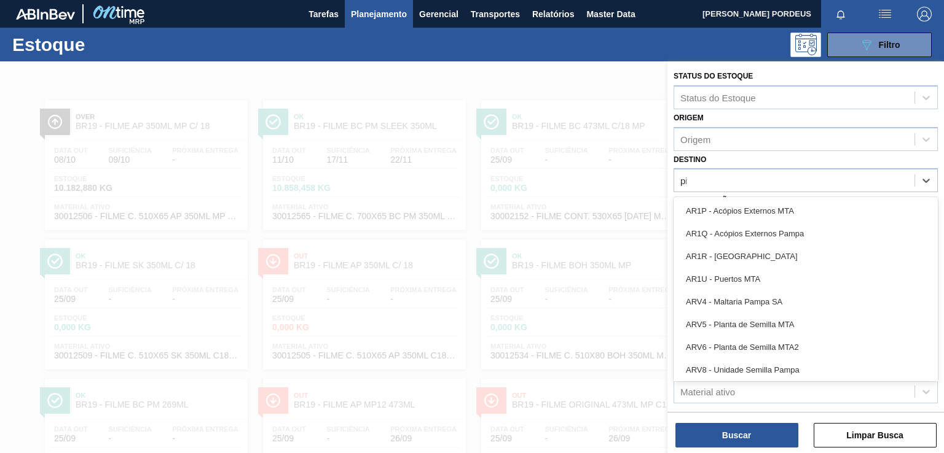
type input "pira"
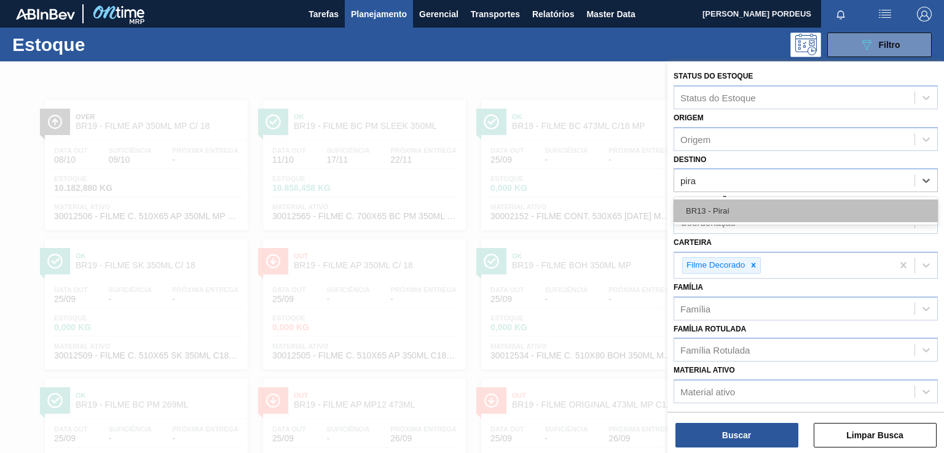
click at [730, 217] on div "BR13 - Piraí" at bounding box center [805, 211] width 264 height 23
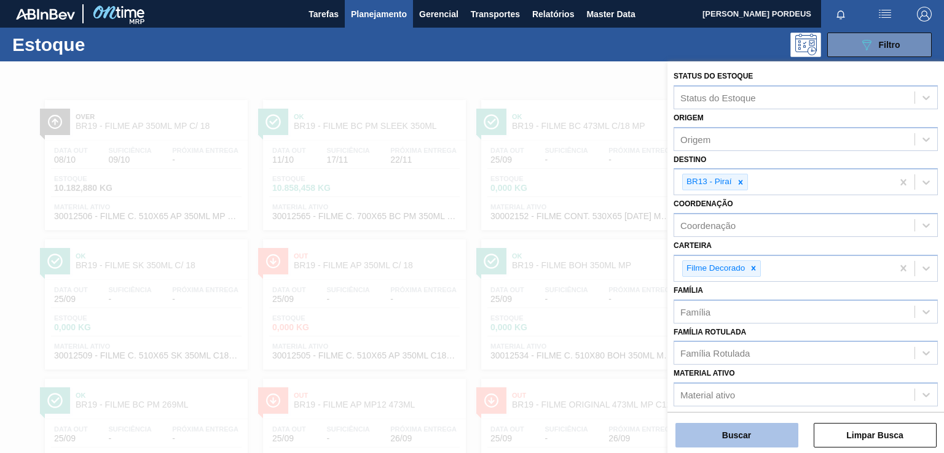
click at [727, 434] on button "Buscar" at bounding box center [736, 435] width 123 height 25
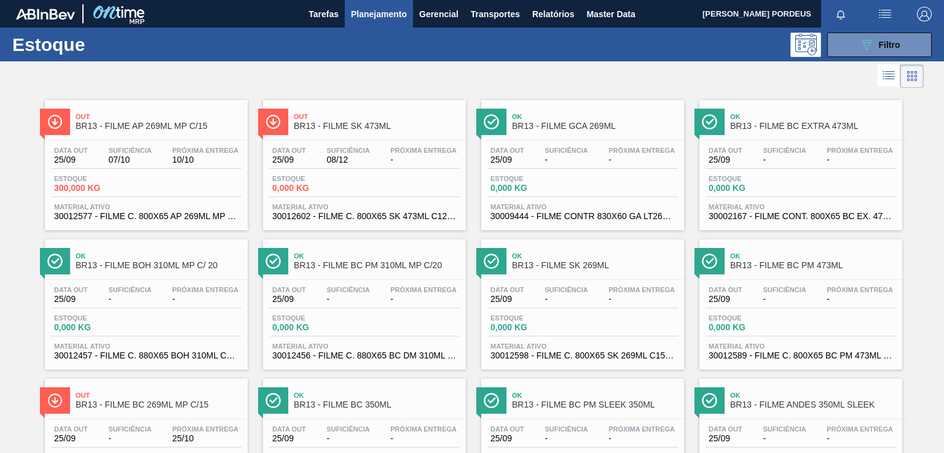
scroll to position [734, 0]
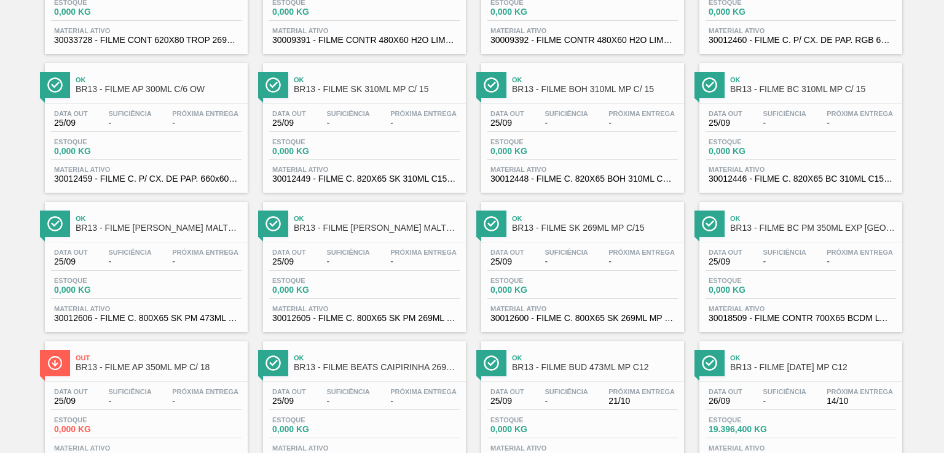
click at [533, 205] on div "Ok BR13 - FILME SK 269ML MP C/15" at bounding box center [582, 219] width 203 height 34
